Goal: Check status: Check status

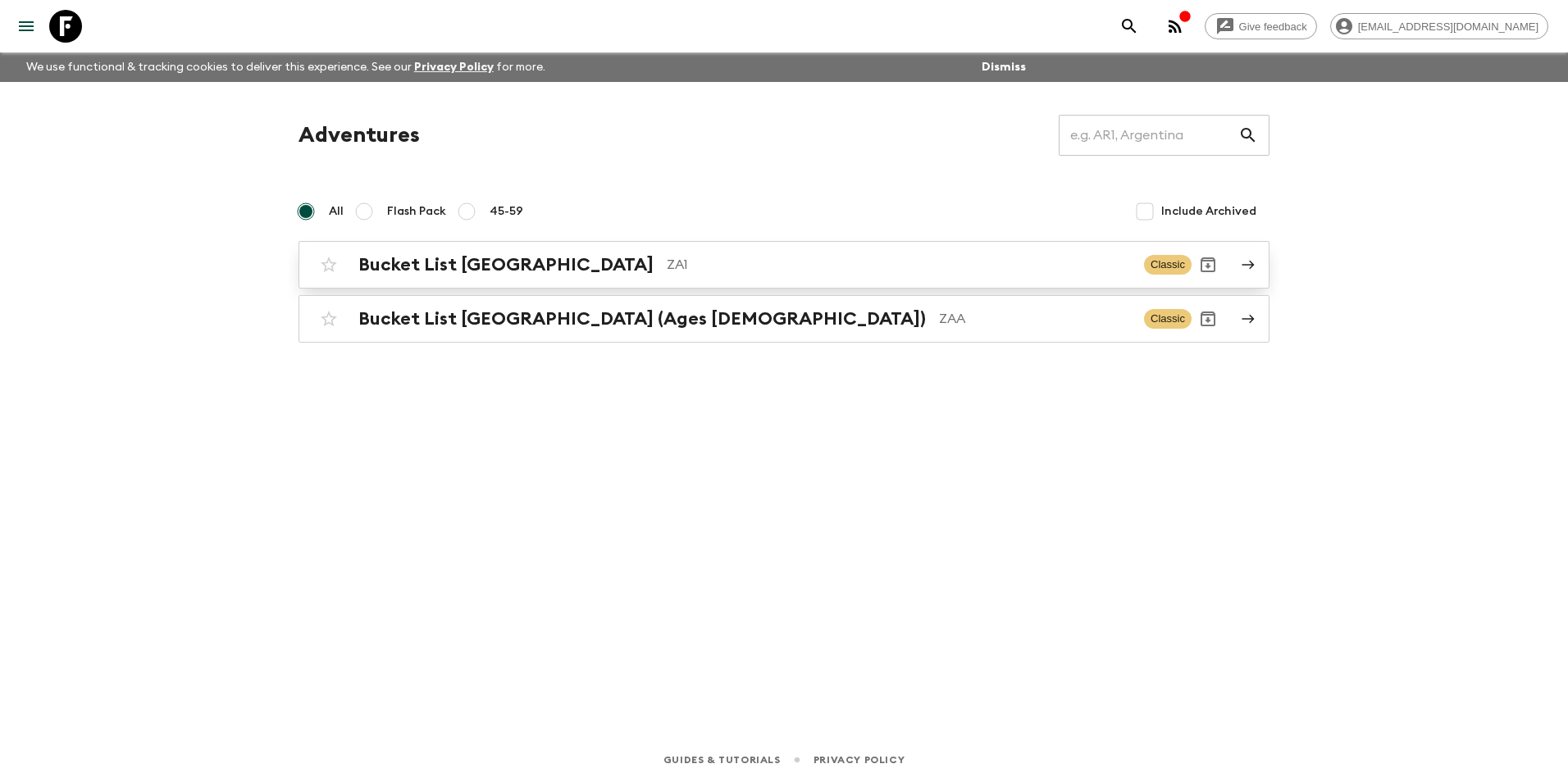
click at [495, 267] on h2 "Bucket List [GEOGRAPHIC_DATA]" at bounding box center [506, 265] width 295 height 22
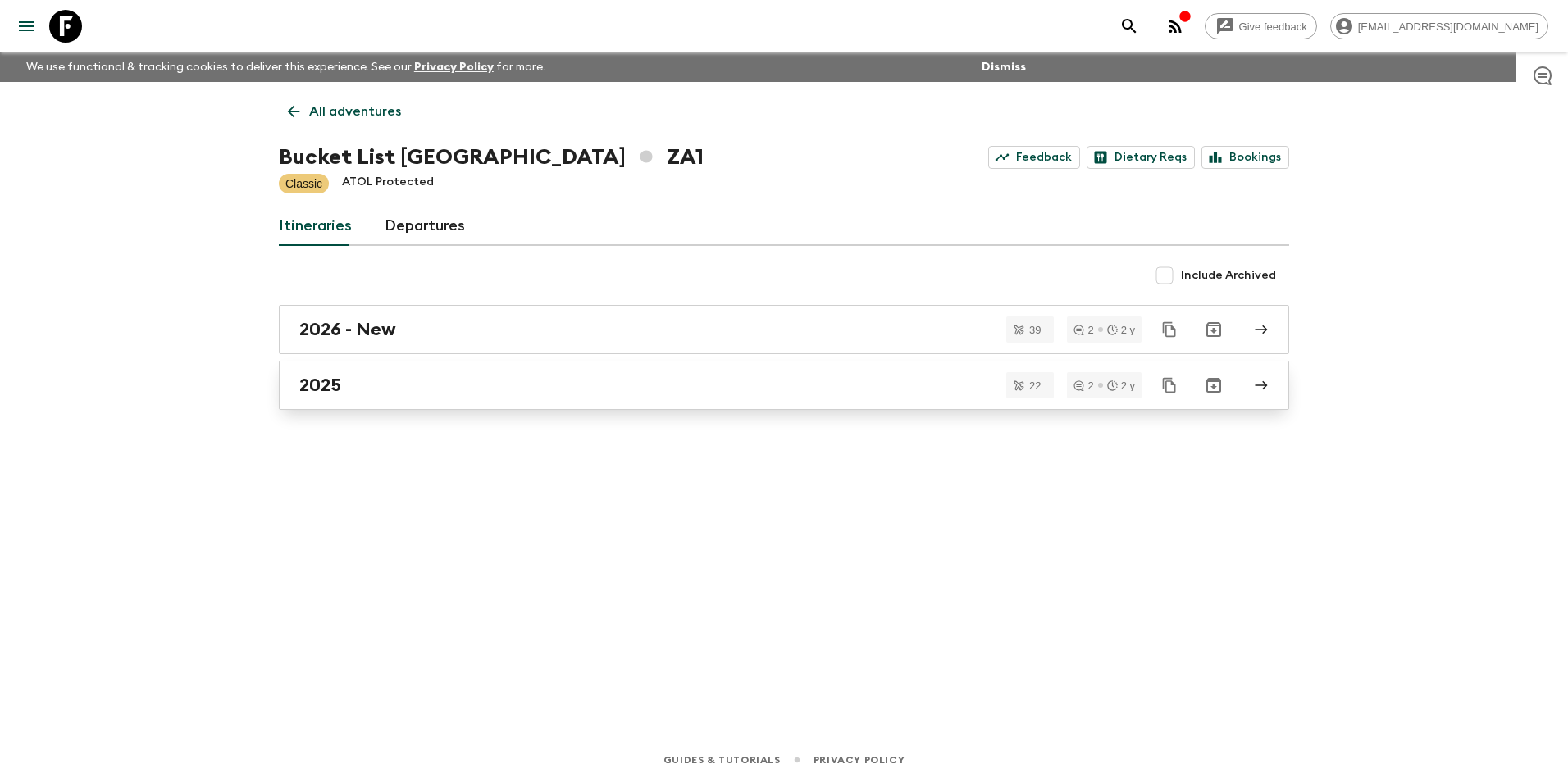
click at [344, 384] on div "2025" at bounding box center [768, 385] width 939 height 22
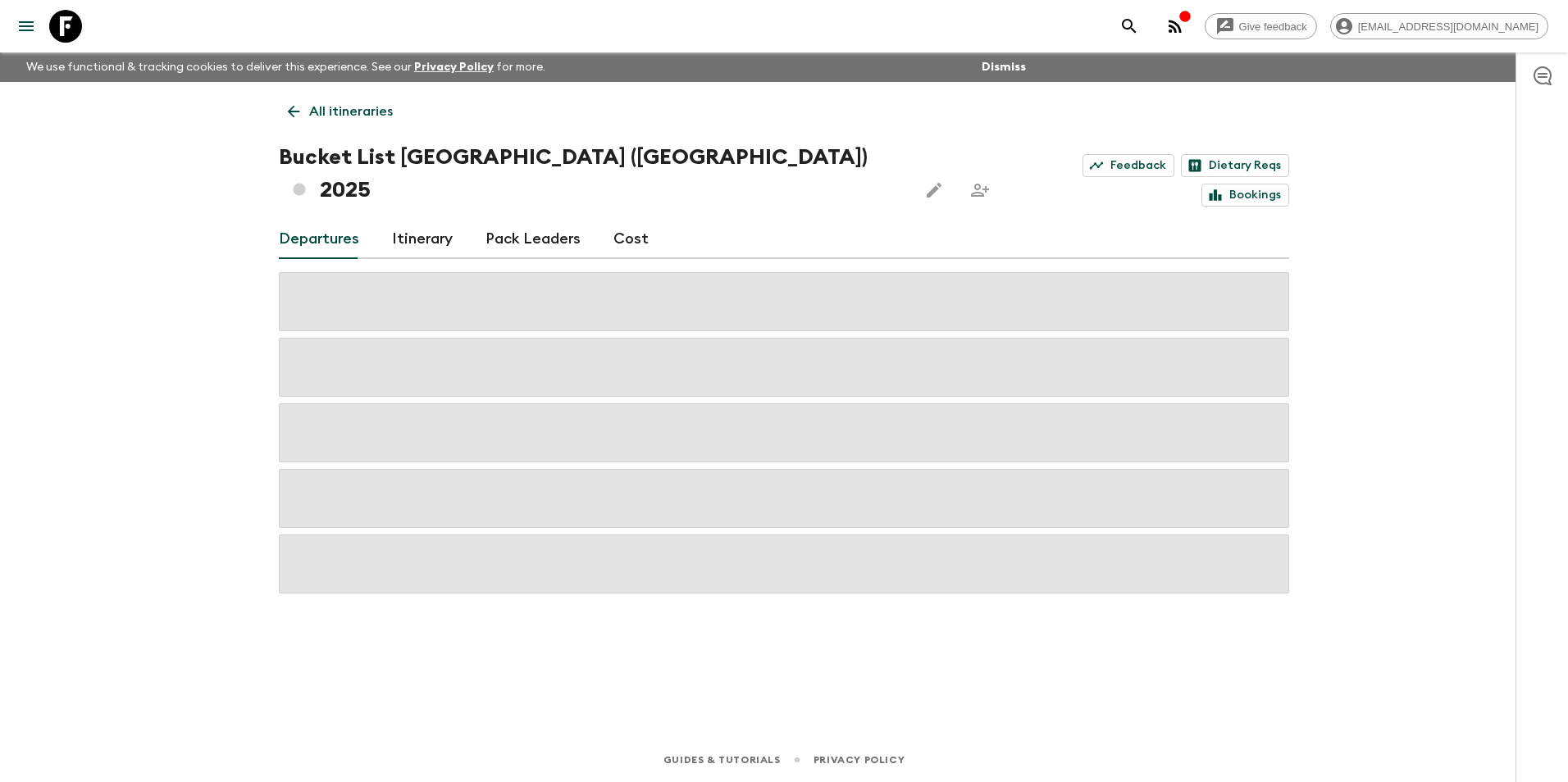
drag, startPoint x: 1433, startPoint y: 533, endPoint x: 1440, endPoint y: 229, distance: 304.1
click at [1435, 531] on div "Give feedback [EMAIL_ADDRESS][DOMAIN_NAME] We use functional & tracking cookies…" at bounding box center [784, 391] width 1568 height 782
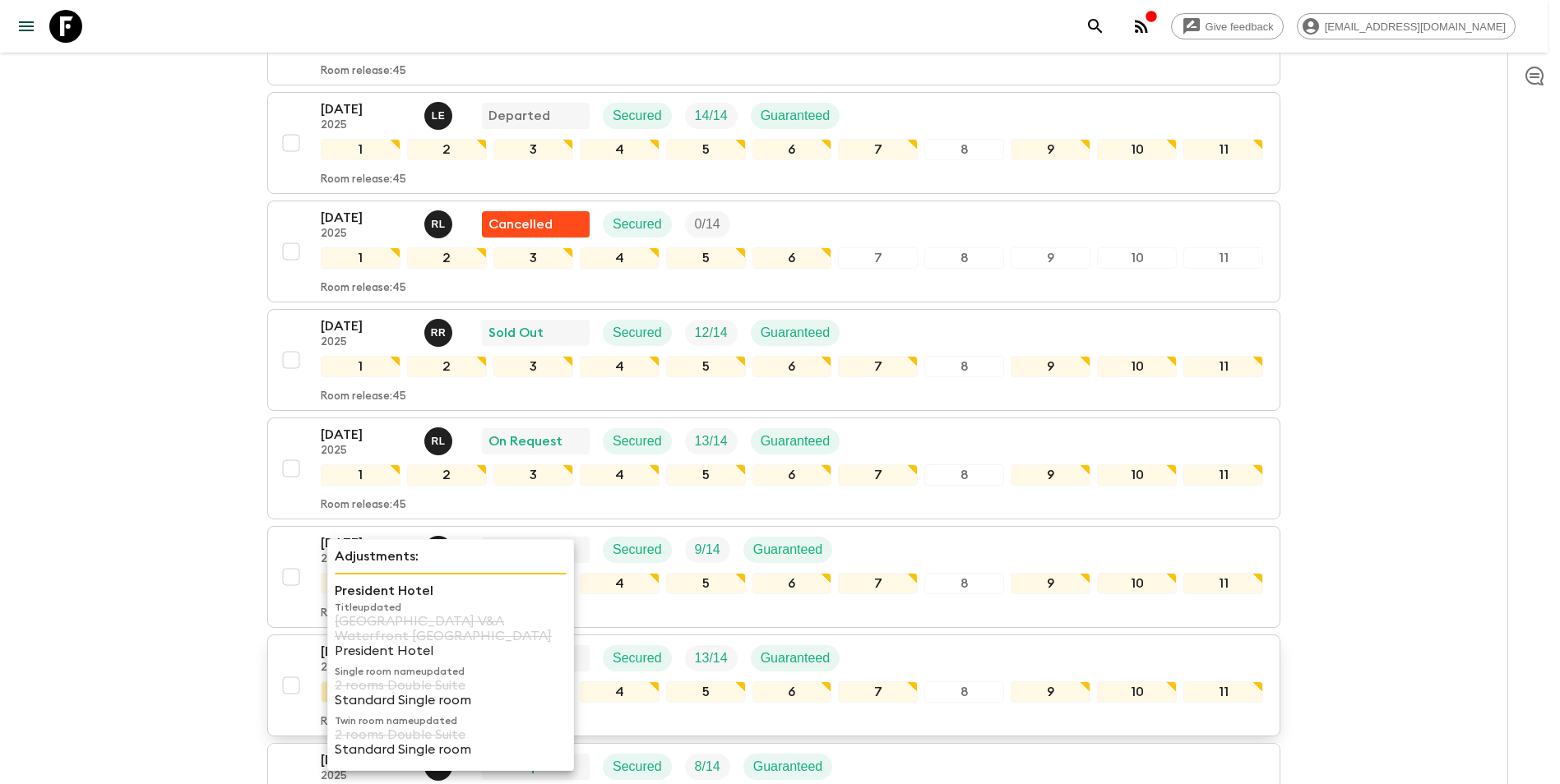
scroll to position [493, 0]
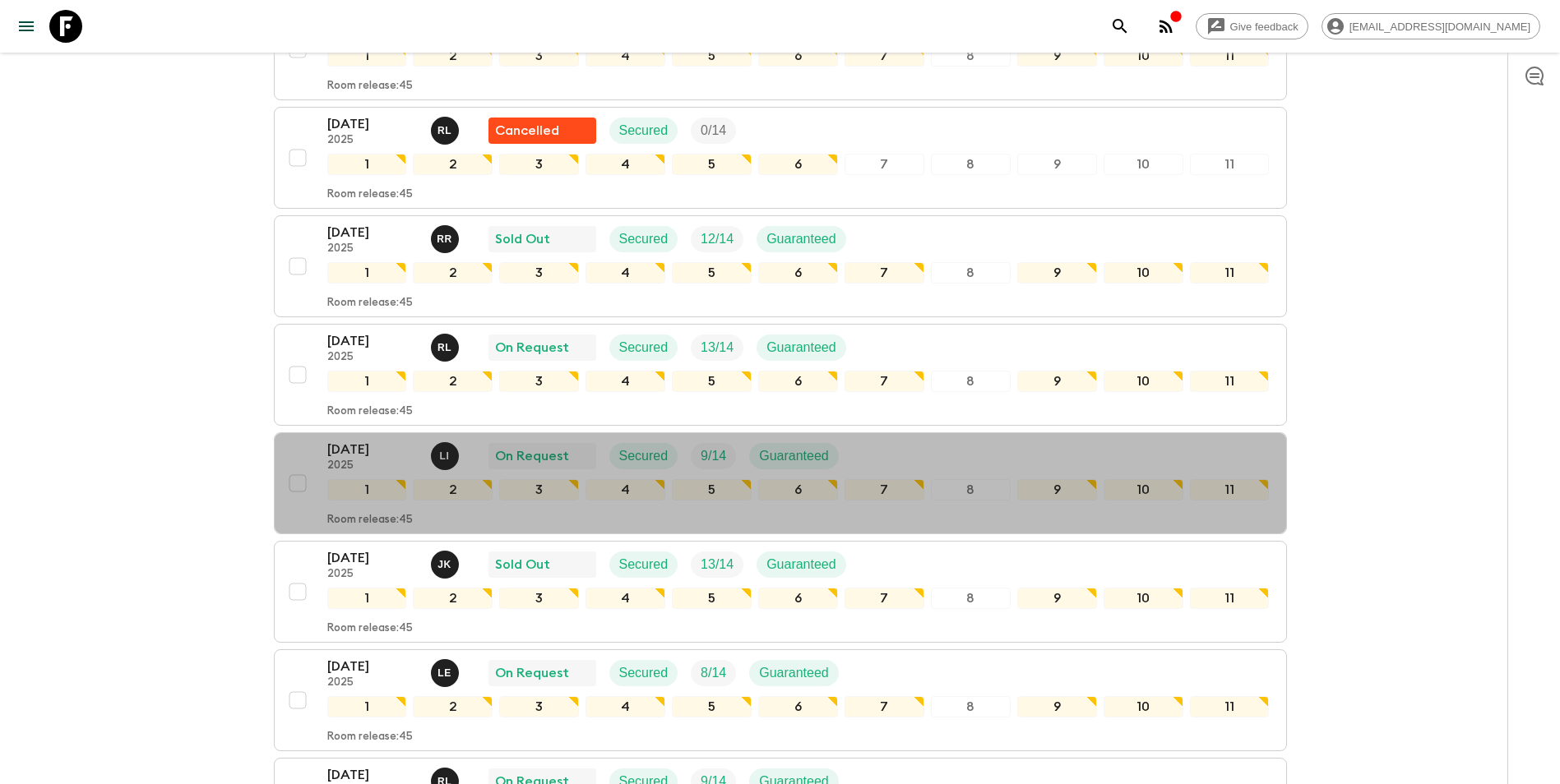
click at [360, 459] on p "2025" at bounding box center [373, 466] width 91 height 13
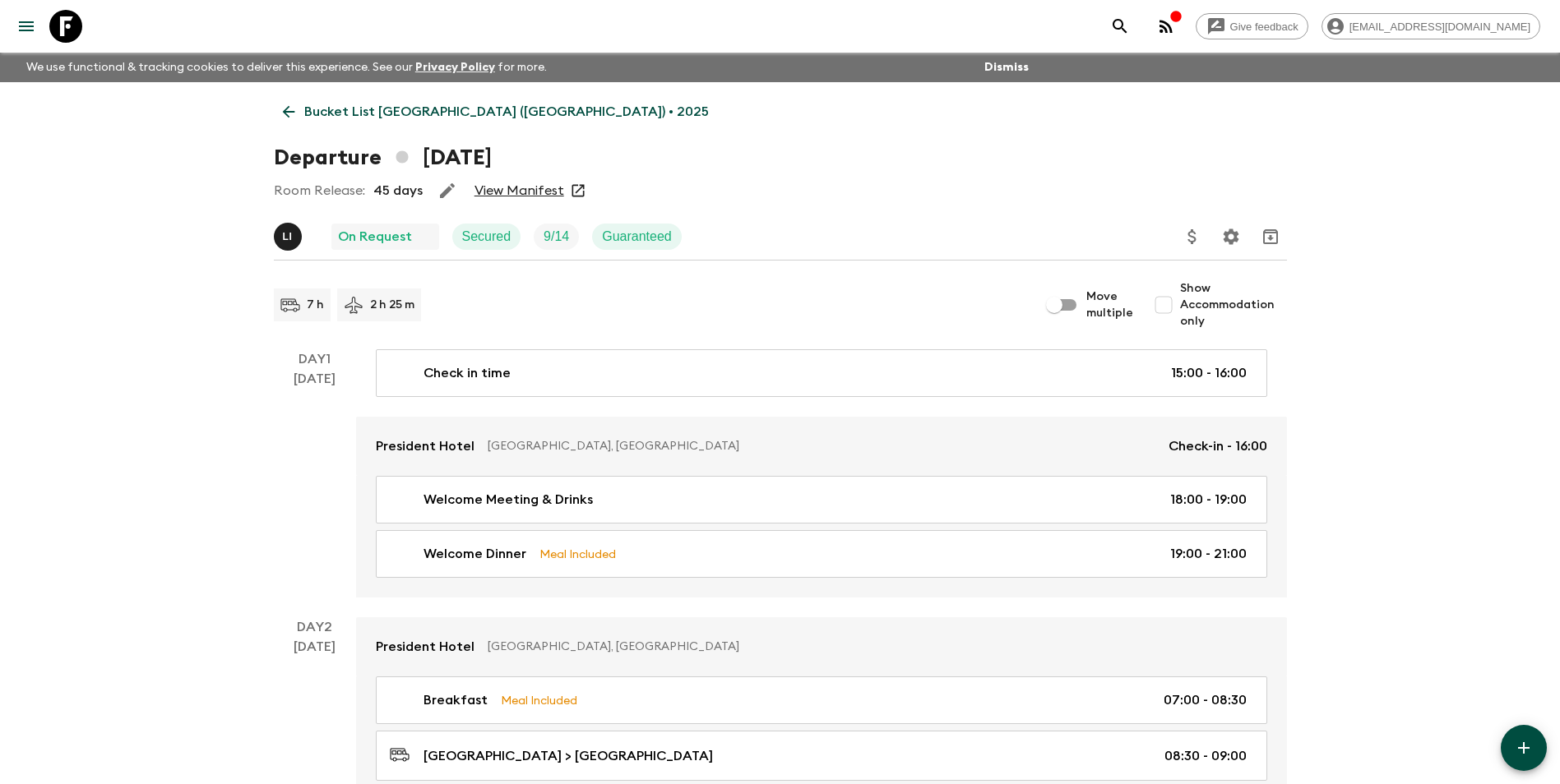
click at [534, 185] on link "View Manifest" at bounding box center [519, 191] width 90 height 17
click at [514, 198] on link "View Manifest" at bounding box center [519, 191] width 90 height 17
